Goal: Task Accomplishment & Management: Complete application form

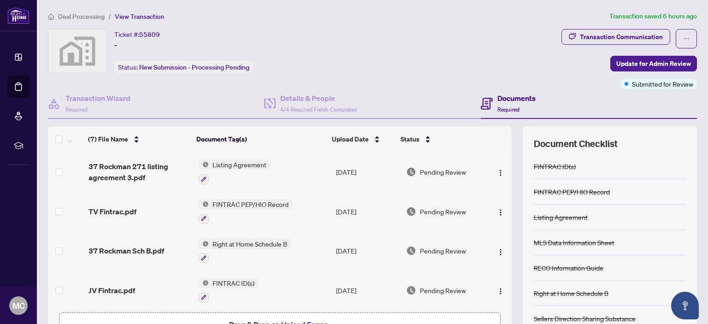
scroll to position [61, 0]
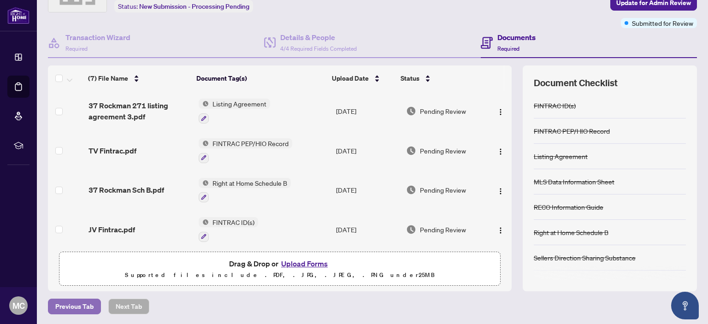
click at [77, 304] on span "Previous Tab" at bounding box center [74, 306] width 38 height 15
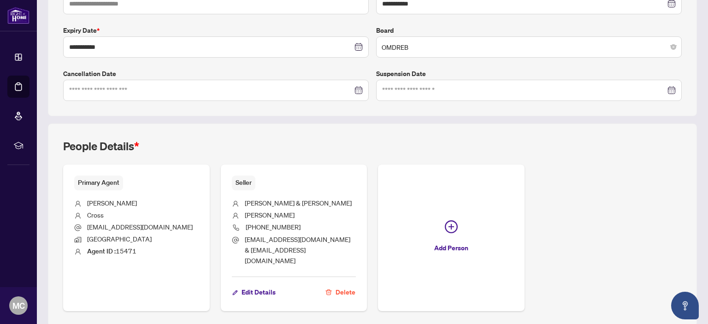
scroll to position [252, 0]
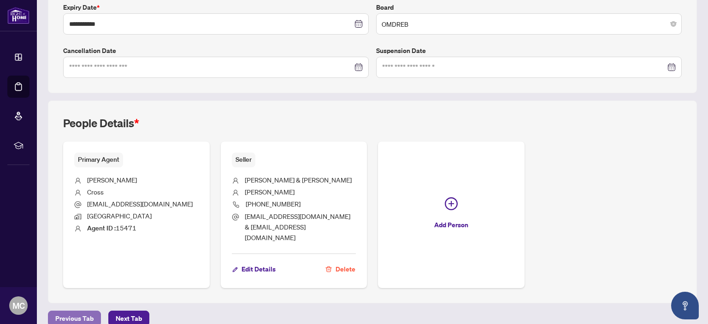
click at [80, 311] on span "Previous Tab" at bounding box center [74, 318] width 38 height 15
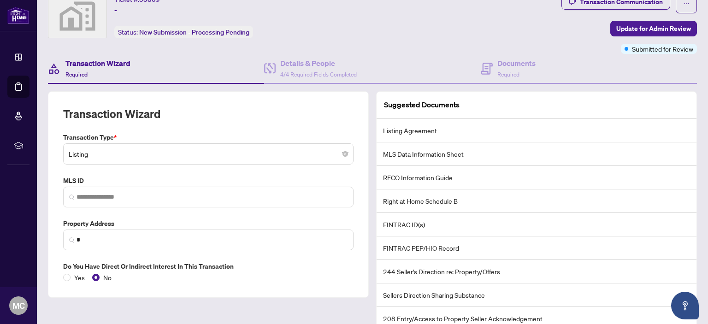
scroll to position [72, 0]
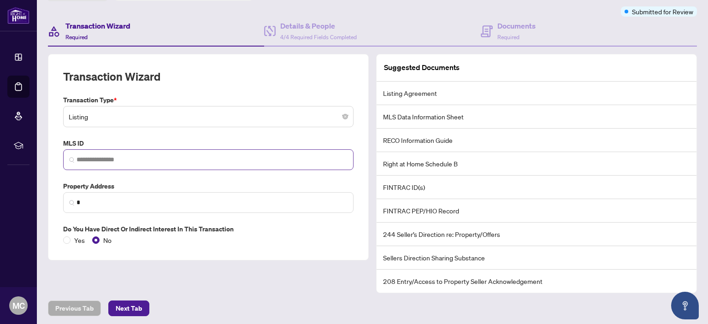
click at [72, 158] on img at bounding box center [72, 160] width 6 height 6
drag, startPoint x: 76, startPoint y: 158, endPoint x: 291, endPoint y: 112, distance: 219.9
click at [291, 111] on span "Listing" at bounding box center [208, 117] width 279 height 18
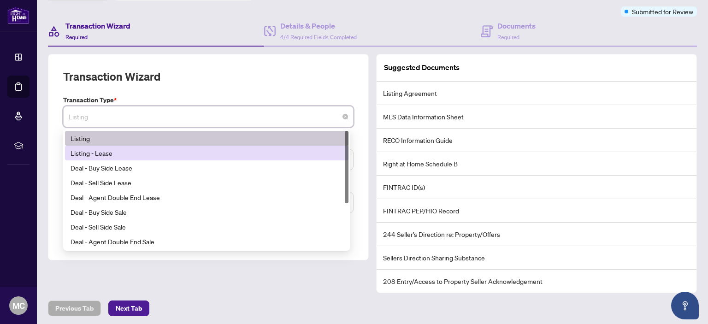
click at [362, 159] on div "Transaction Wizard Transaction Type * Listing 13 14 15 Listing Listing - Lease …" at bounding box center [208, 157] width 321 height 206
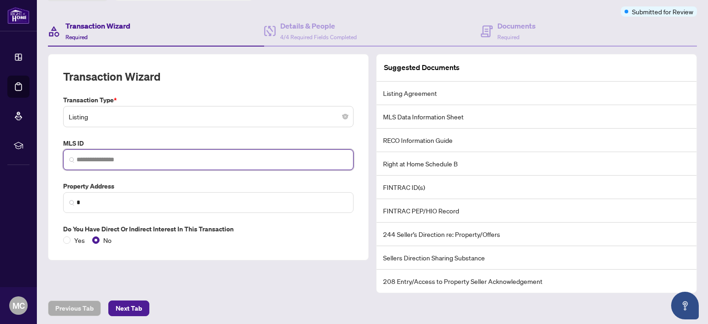
paste input "*********"
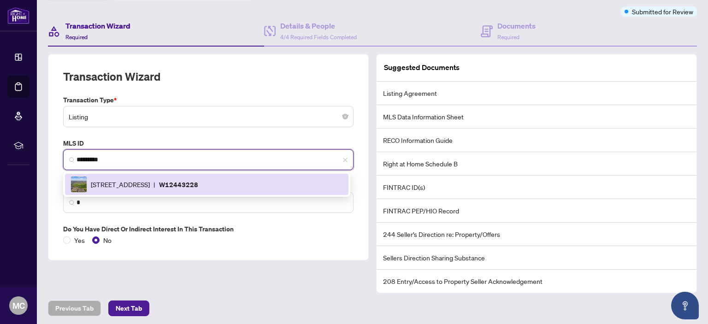
scroll to position [0, 0]
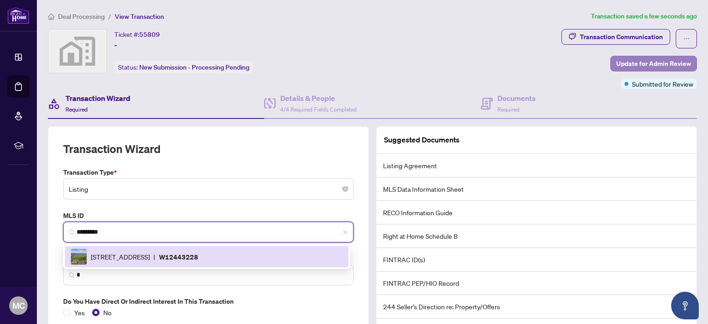
type input "*********"
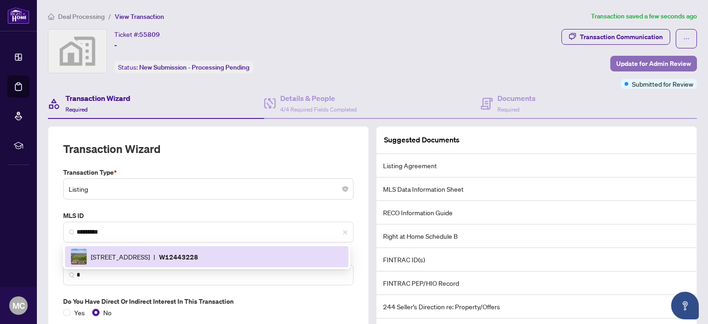
click at [646, 59] on span "Update for Admin Review" at bounding box center [653, 63] width 75 height 15
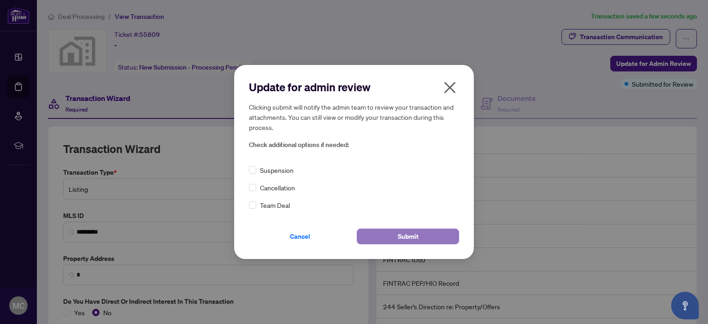
click at [413, 237] on span "Submit" at bounding box center [408, 236] width 21 height 15
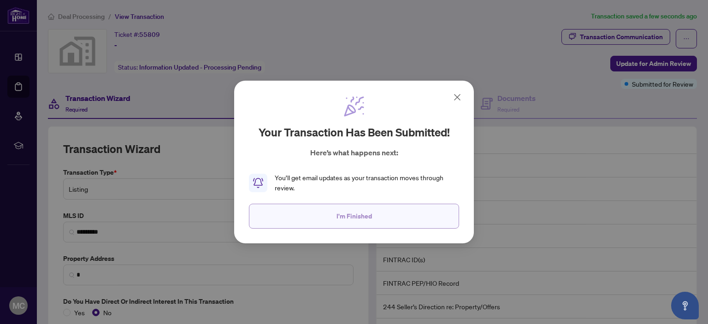
click at [362, 213] on span "I'm Finished" at bounding box center [353, 216] width 35 height 15
